Goal: Complete application form

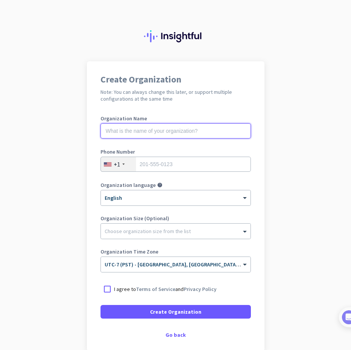
click at [171, 132] on input "text" at bounding box center [176, 130] width 150 height 15
type input "Mercor"
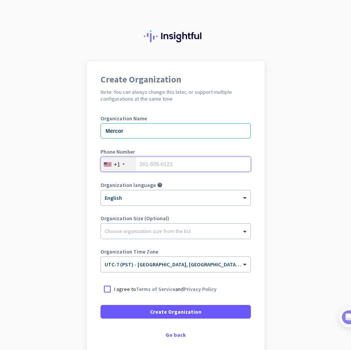
click at [172, 162] on input "tel" at bounding box center [176, 164] width 150 height 15
type input "312 515 4338"
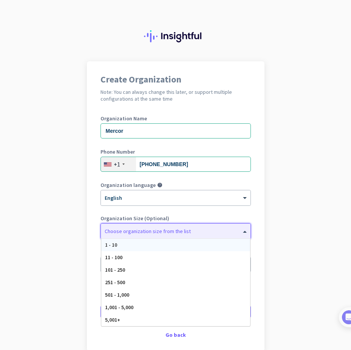
click at [214, 230] on div at bounding box center [176, 229] width 150 height 8
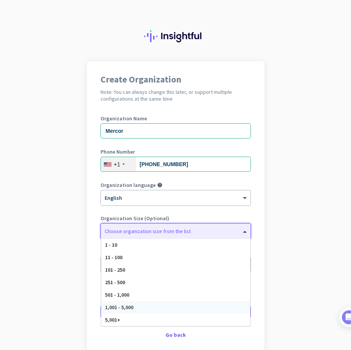
click at [185, 305] on div "1,001 - 5,000" at bounding box center [175, 307] width 149 height 12
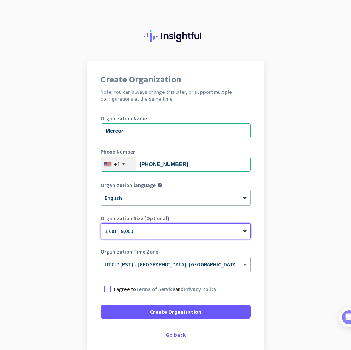
click at [241, 265] on span at bounding box center [245, 264] width 9 height 6
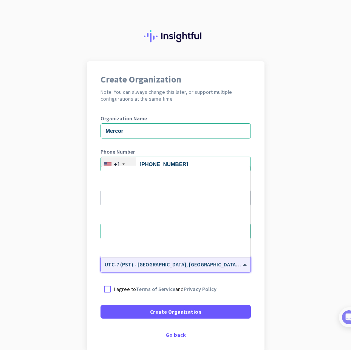
scroll to position [162, 0]
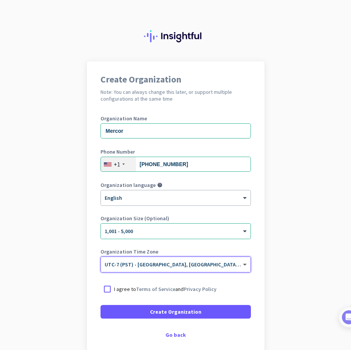
click at [241, 265] on span at bounding box center [245, 264] width 9 height 6
click at [107, 289] on div at bounding box center [108, 289] width 14 height 14
click at [173, 334] on div "Go back" at bounding box center [176, 334] width 150 height 5
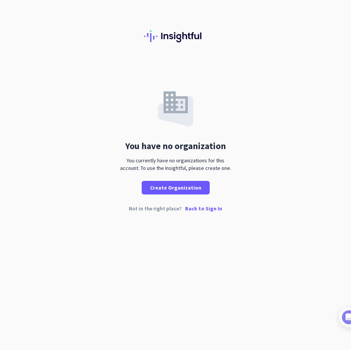
click at [166, 284] on div "You have no organization You currently have no organizations for this account. …" at bounding box center [175, 175] width 351 height 350
click at [194, 209] on p "Back to Sign In" at bounding box center [203, 208] width 37 height 5
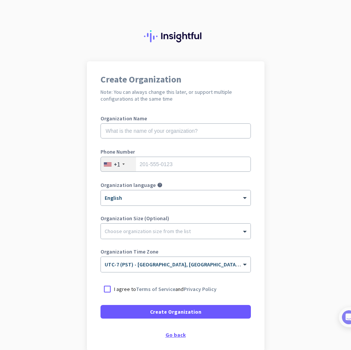
click at [172, 333] on div "Go back" at bounding box center [176, 334] width 150 height 5
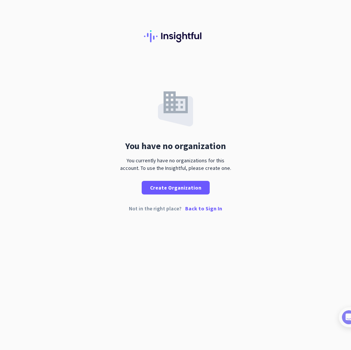
click at [172, 333] on div "You have no organization You currently have no organizations for this account. …" at bounding box center [175, 175] width 351 height 350
click at [203, 210] on p "Back to Sign In" at bounding box center [203, 208] width 37 height 5
